Goal: Transaction & Acquisition: Download file/media

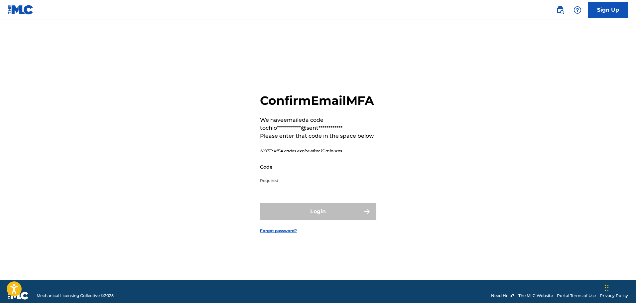
click at [344, 176] on input "Code" at bounding box center [316, 166] width 112 height 19
paste input "138363"
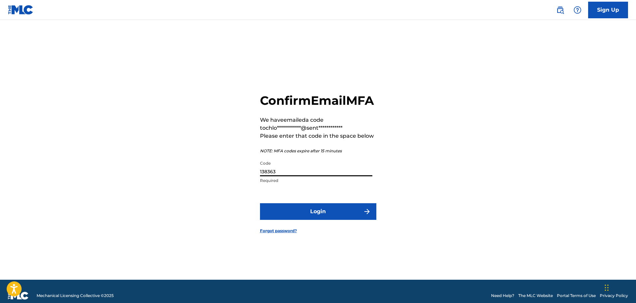
type input "138363"
click at [260, 203] on button "Login" at bounding box center [318, 211] width 116 height 17
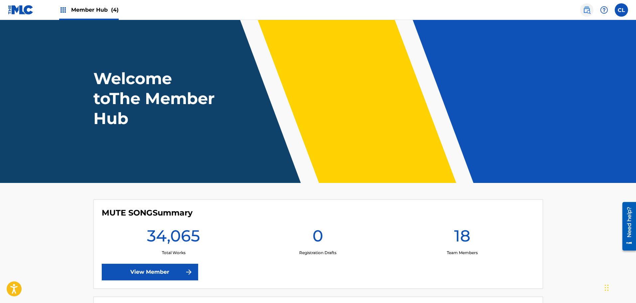
click at [586, 10] on img at bounding box center [587, 10] width 8 height 8
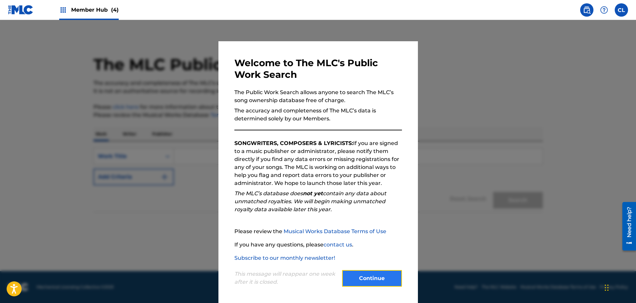
click at [363, 278] on button "Continue" at bounding box center [372, 278] width 60 height 17
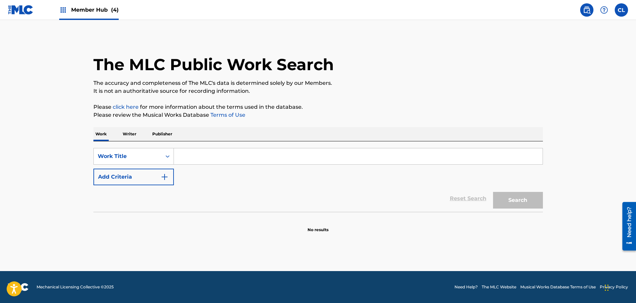
click at [85, 13] on span "Member Hub (4)" at bounding box center [95, 10] width 48 height 8
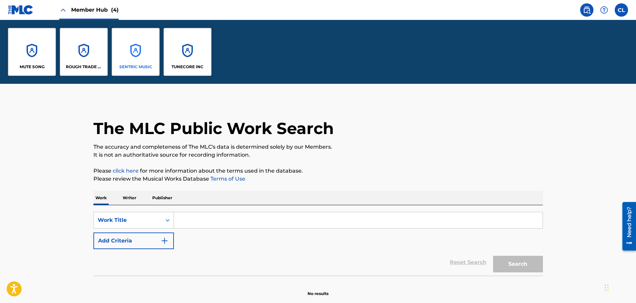
click at [140, 51] on div "SENTRIC MUSIC" at bounding box center [136, 52] width 48 height 48
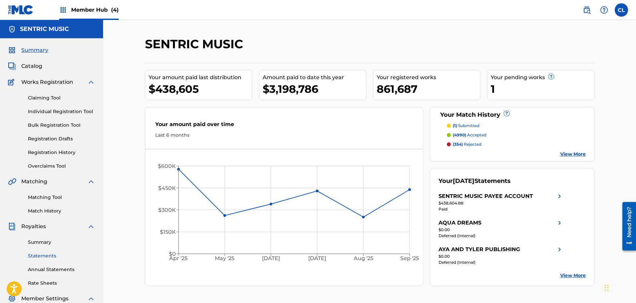
click at [43, 254] on link "Statements" at bounding box center [61, 255] width 67 height 7
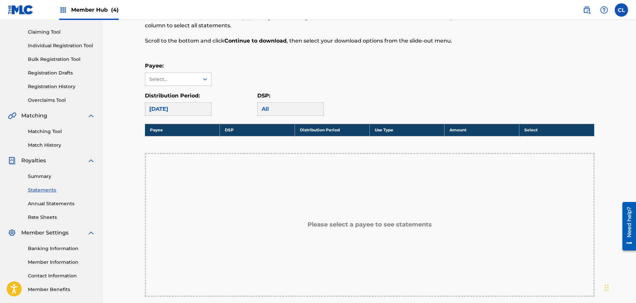
scroll to position [66, 0]
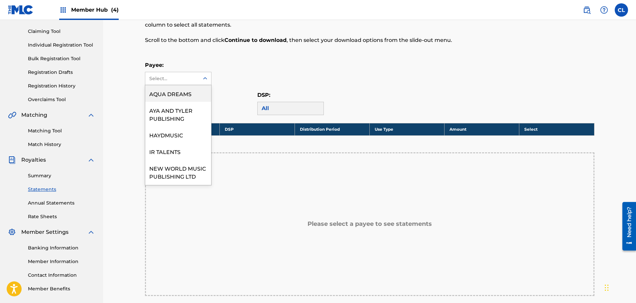
click at [195, 79] on div "Select..." at bounding box center [172, 78] width 54 height 13
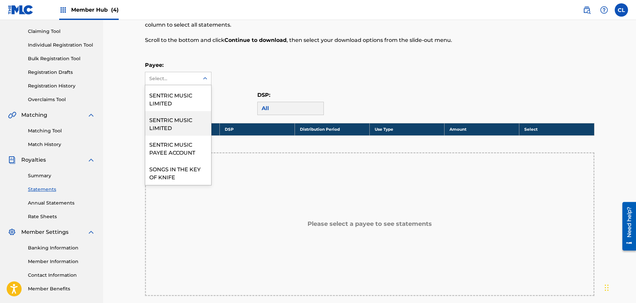
scroll to position [106, 0]
click at [165, 120] on div "SENTRIC MUSIC LIMITED" at bounding box center [178, 123] width 66 height 25
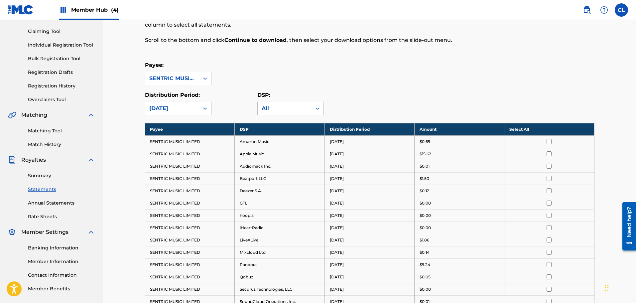
click at [190, 105] on div "[DATE]" at bounding box center [172, 108] width 46 height 8
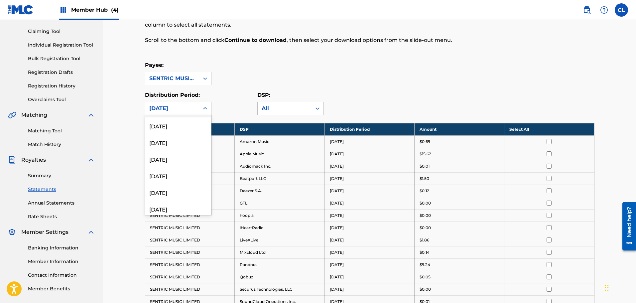
scroll to position [233, 0]
click at [170, 153] on div "[DATE]" at bounding box center [178, 156] width 66 height 17
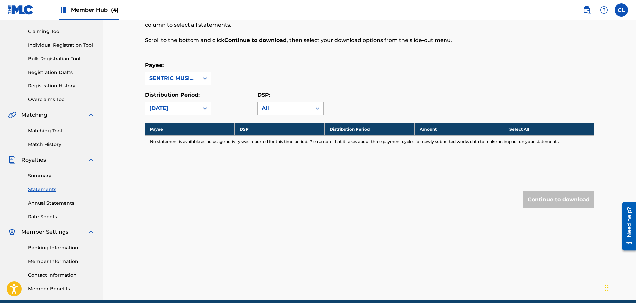
click at [299, 107] on div "All" at bounding box center [285, 108] width 46 height 8
click at [377, 84] on div "Payee: SENTRIC MUSIC LIMITED" at bounding box center [369, 73] width 449 height 24
click at [195, 110] on div "[DATE]" at bounding box center [172, 108] width 54 height 13
click at [167, 139] on div "[DATE]" at bounding box center [178, 140] width 66 height 17
click at [573, 201] on div "Continue to download" at bounding box center [558, 199] width 71 height 17
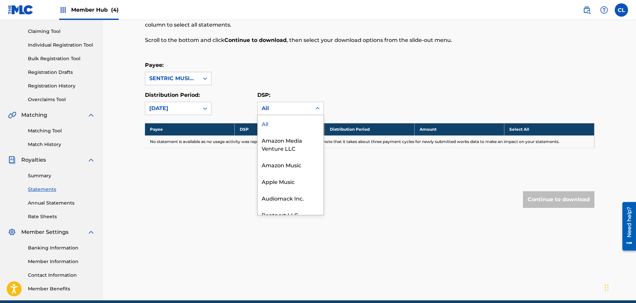
click at [292, 104] on div "All" at bounding box center [285, 108] width 54 height 13
click at [267, 118] on div "All" at bounding box center [291, 123] width 66 height 17
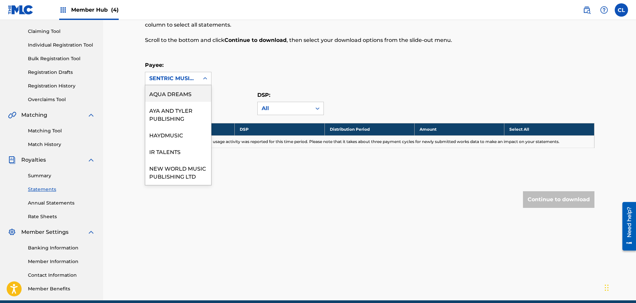
click at [175, 75] on div "SENTRIC MUSIC LIMITED" at bounding box center [172, 78] width 46 height 8
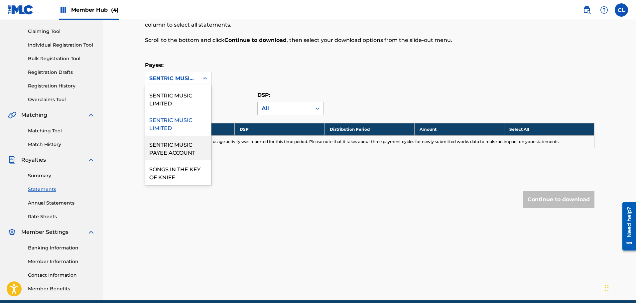
click at [180, 158] on div "SENTRIC MUSIC PAYEE ACCOUNT" at bounding box center [178, 148] width 66 height 25
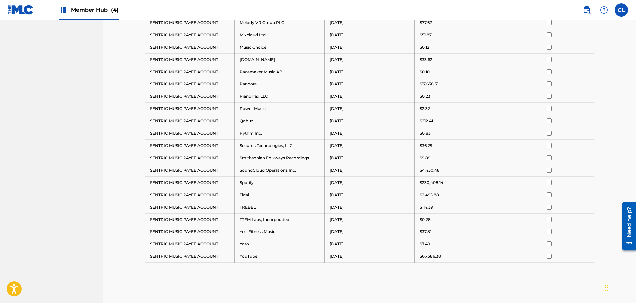
scroll to position [465, 0]
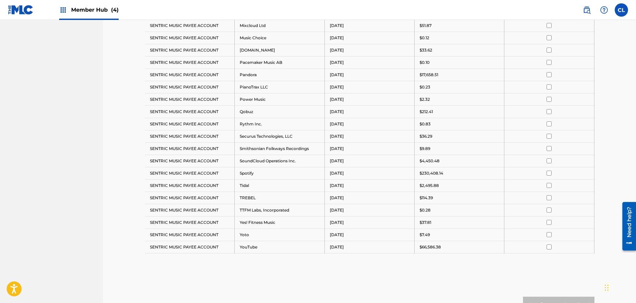
click at [549, 171] on input "checkbox" at bounding box center [548, 172] width 5 height 5
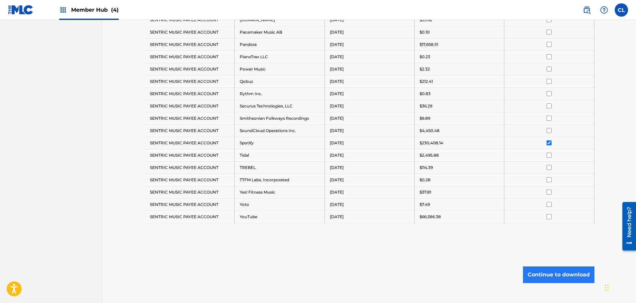
scroll to position [534, 0]
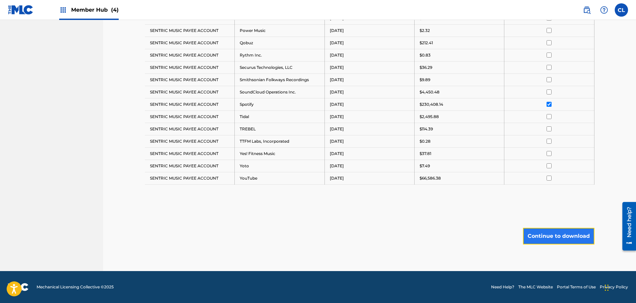
click at [562, 234] on button "Continue to download" at bounding box center [558, 236] width 71 height 17
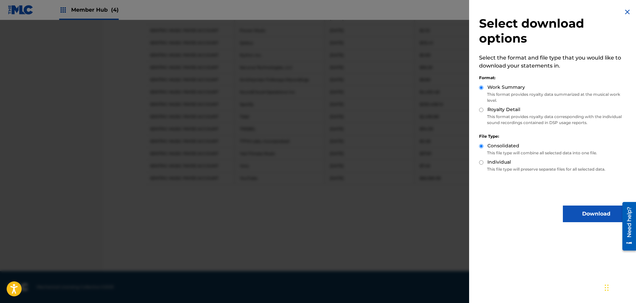
click at [509, 115] on p "This format provides royalty data corresponding with the individual sound recor…" at bounding box center [554, 120] width 150 height 12
click at [480, 111] on input "Royalty Detail" at bounding box center [481, 110] width 4 height 4
radio input "true"
click at [581, 211] on button "Download" at bounding box center [596, 213] width 66 height 17
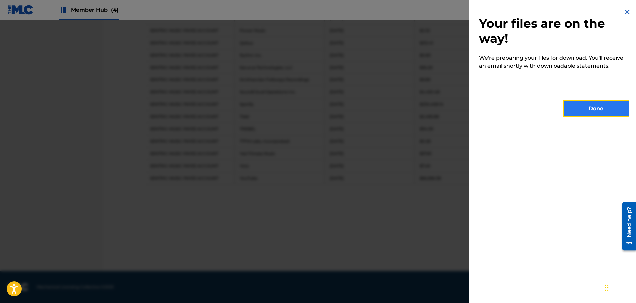
click at [591, 112] on button "Done" at bounding box center [596, 108] width 66 height 17
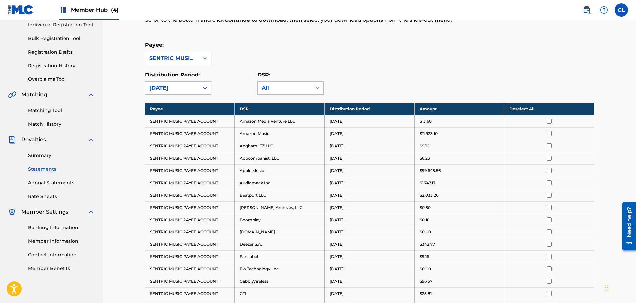
scroll to position [69, 0]
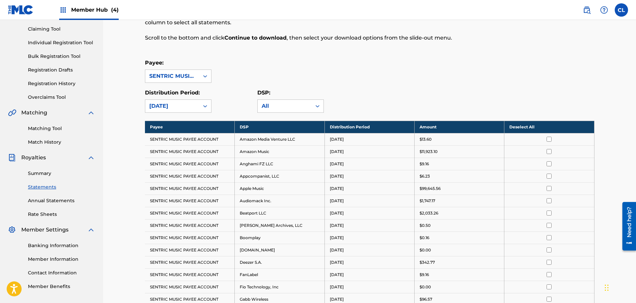
drag, startPoint x: 435, startPoint y: 77, endPoint x: 424, endPoint y: 76, distance: 11.3
click at [433, 77] on div "Payee: SENTRIC MUSIC PAYEE ACCOUNT" at bounding box center [369, 71] width 449 height 24
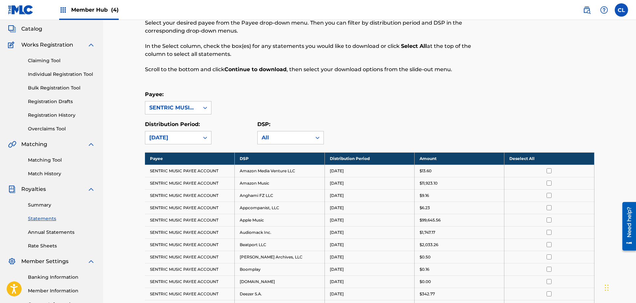
scroll to position [36, 0]
